Goal: Transaction & Acquisition: Obtain resource

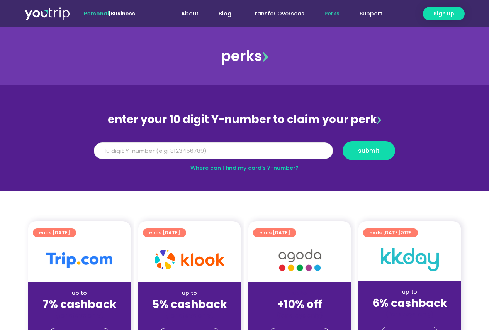
click at [253, 148] on input "Y Number" at bounding box center [213, 150] width 239 height 17
click at [128, 64] on div "perks" at bounding box center [244, 56] width 489 height 31
click at [212, 166] on link "Where can I find my card’s Y-number?" at bounding box center [244, 168] width 108 height 8
click at [144, 156] on input "Y Number" at bounding box center [213, 150] width 239 height 17
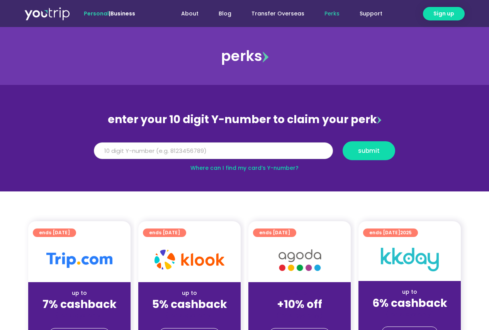
click at [143, 156] on input "Y Number" at bounding box center [213, 150] width 239 height 17
click at [110, 151] on input "8167612037" at bounding box center [213, 150] width 239 height 17
click at [157, 154] on input "8167612037" at bounding box center [213, 150] width 239 height 17
type input "8167612037"
click at [351, 152] on span "submit" at bounding box center [368, 151] width 39 height 6
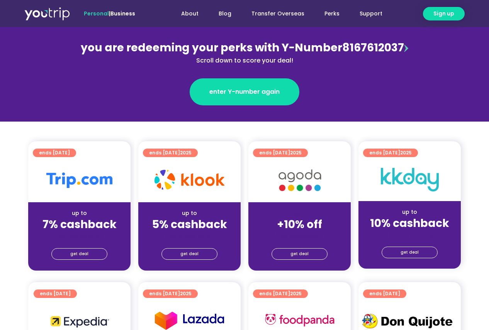
scroll to position [107, 0]
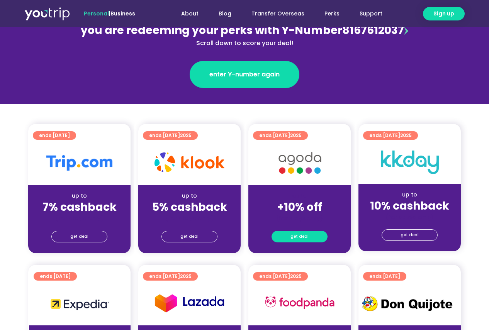
click at [304, 234] on span "get deal" at bounding box center [299, 236] width 18 height 11
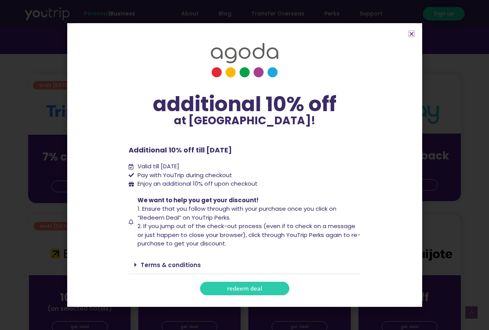
scroll to position [158, 0]
click at [181, 259] on div "Terms & conditions" at bounding box center [245, 265] width 232 height 18
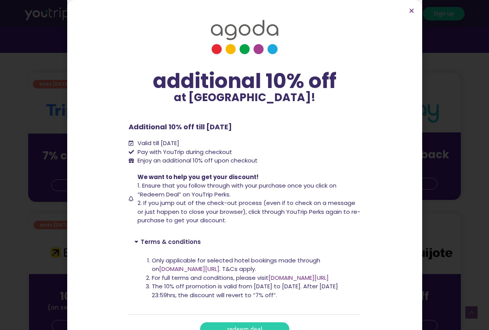
scroll to position [17, 0]
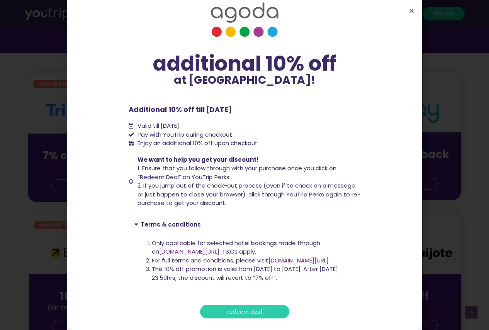
click at [220, 310] on link "redeem deal" at bounding box center [244, 312] width 89 height 14
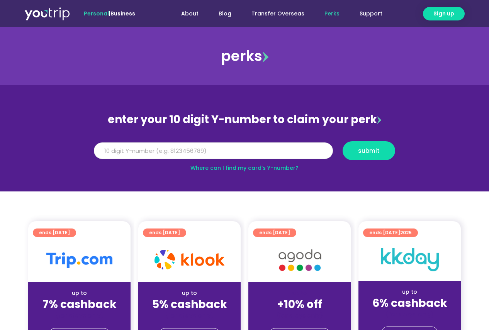
click at [180, 149] on input "Y Number" at bounding box center [213, 150] width 239 height 17
click at [136, 151] on input "Y Number" at bounding box center [213, 150] width 239 height 17
click at [129, 139] on div "Y Number submit" at bounding box center [244, 150] width 309 height 27
click at [127, 161] on div "Y Number submit" at bounding box center [244, 153] width 311 height 25
click at [122, 151] on input "Y Number" at bounding box center [213, 150] width 239 height 17
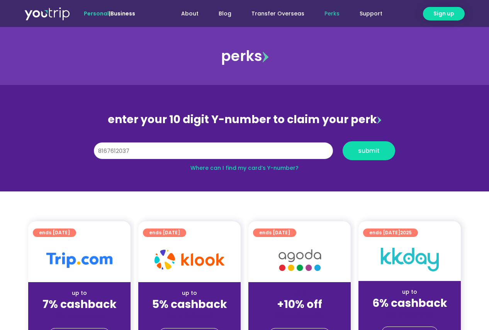
type input "8167612037"
click at [343, 141] on button "submit" at bounding box center [369, 150] width 53 height 19
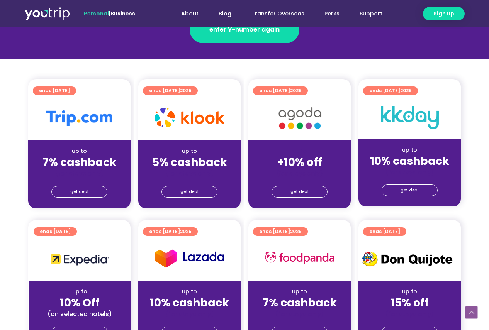
scroll to position [96, 0]
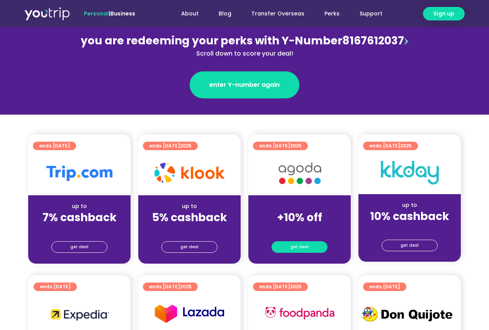
click at [295, 241] on link "get deal" at bounding box center [299, 247] width 56 height 12
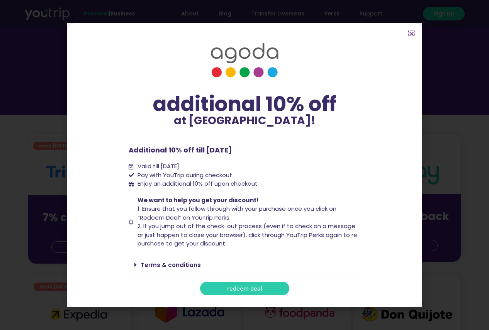
scroll to position [124, 0]
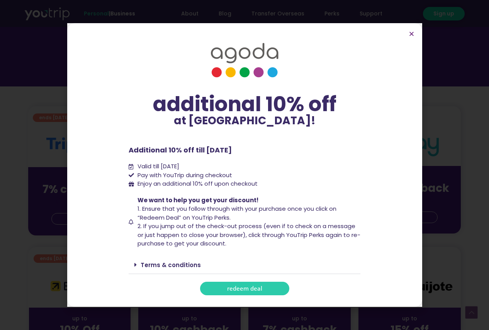
click at [249, 286] on span "redeem deal" at bounding box center [244, 289] width 35 height 6
